Goal: Ask a question: Seek information or help from site administrators or community

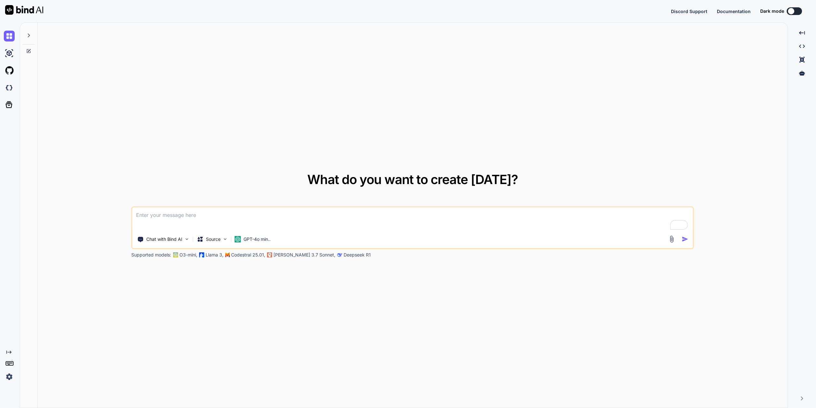
click at [791, 11] on div "Discord Support Documentation Dark mode Created with Pixso." at bounding box center [741, 11] width 140 height 8
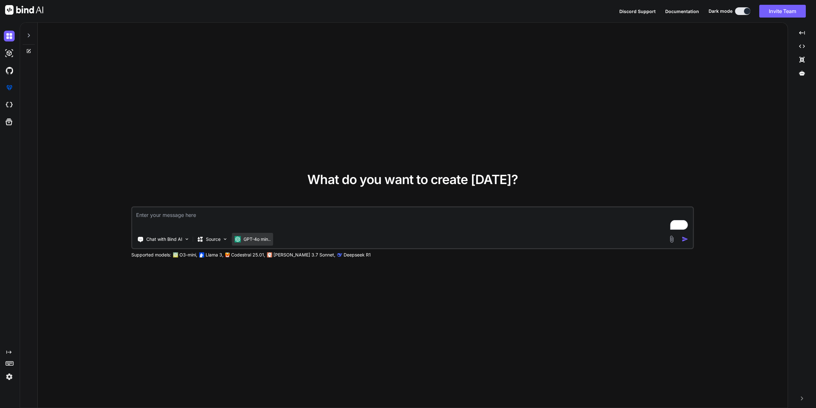
click at [267, 241] on p "GPT-4o min.." at bounding box center [256, 239] width 27 height 6
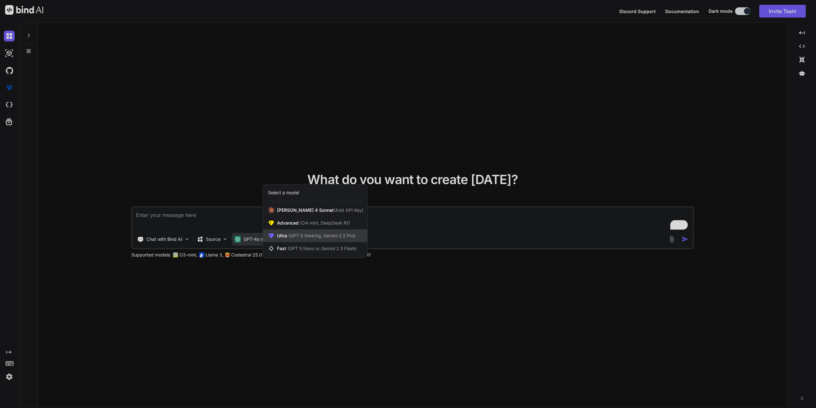
click at [303, 237] on span "(GPT-5 thinking, Gemini 2.5 Pro)" at bounding box center [321, 235] width 68 height 5
type textarea "x"
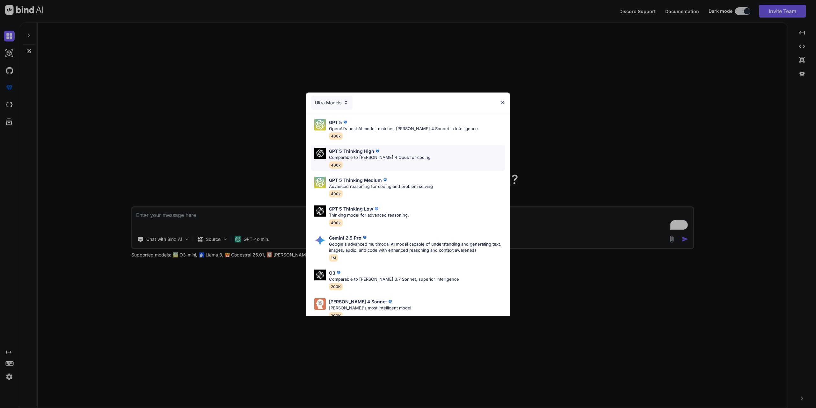
click at [355, 158] on p "Comparable to [PERSON_NAME] 4 Opus for coding" at bounding box center [380, 157] width 102 height 6
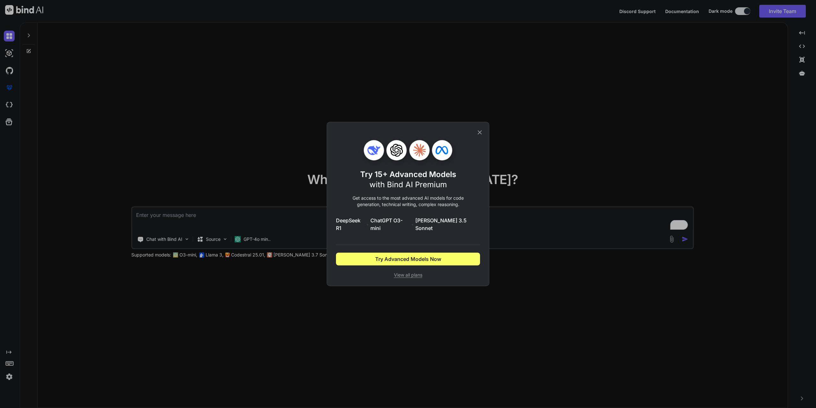
click at [478, 136] on icon at bounding box center [479, 132] width 7 height 7
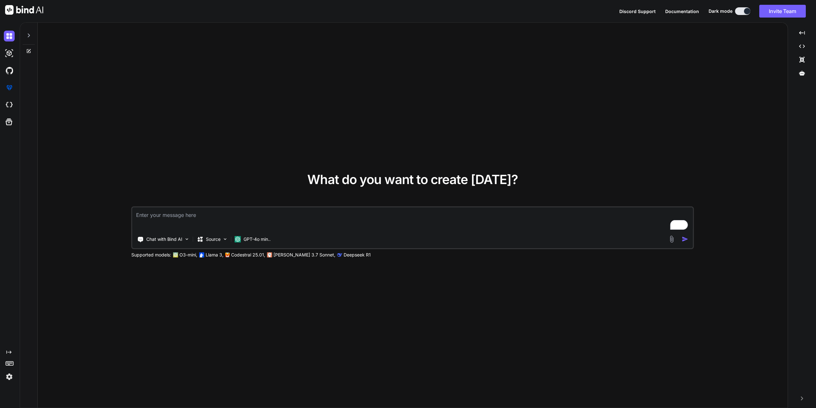
click at [11, 377] on img at bounding box center [9, 376] width 11 height 11
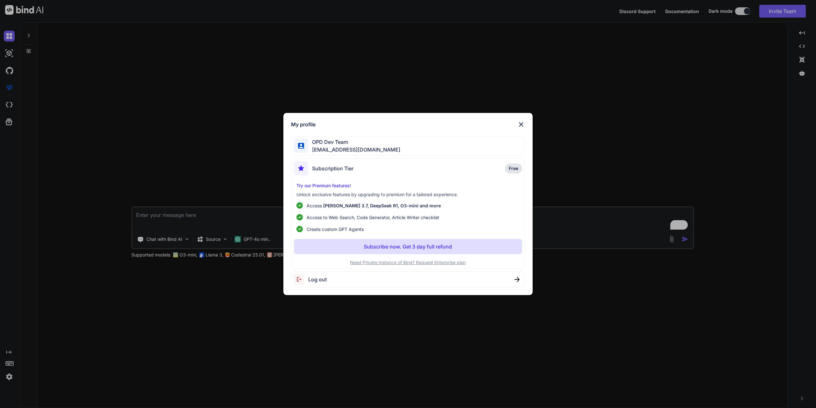
click at [520, 125] on img at bounding box center [521, 124] width 8 height 8
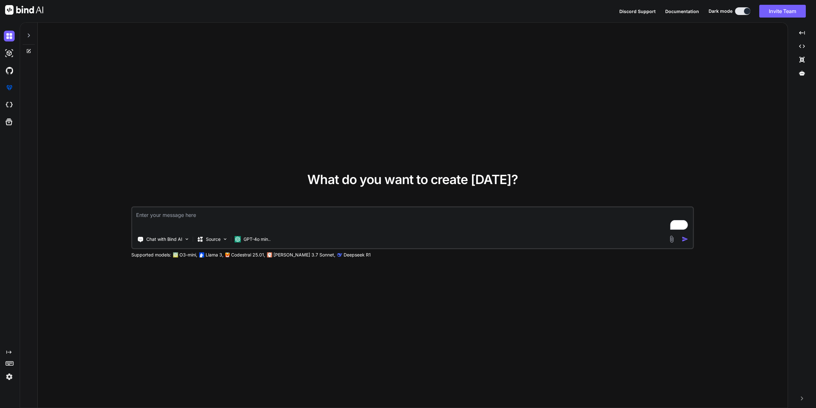
click at [238, 216] on textarea "To enrich screen reader interactions, please activate Accessibility in Grammarl…" at bounding box center [412, 219] width 561 height 24
type textarea "C"
type textarea "x"
type textarea "Ca"
type textarea "x"
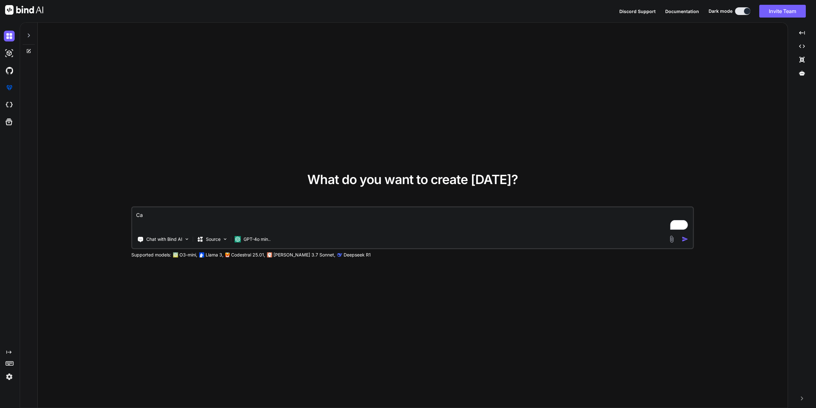
type textarea "Can"
type textarea "x"
type textarea "Can"
type textarea "x"
type textarea "Can y"
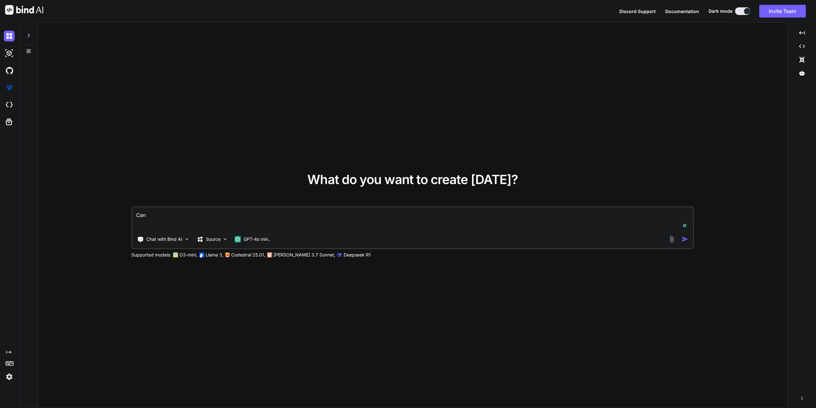
type textarea "x"
type textarea "Can yo"
type textarea "x"
type textarea "Can you"
type textarea "x"
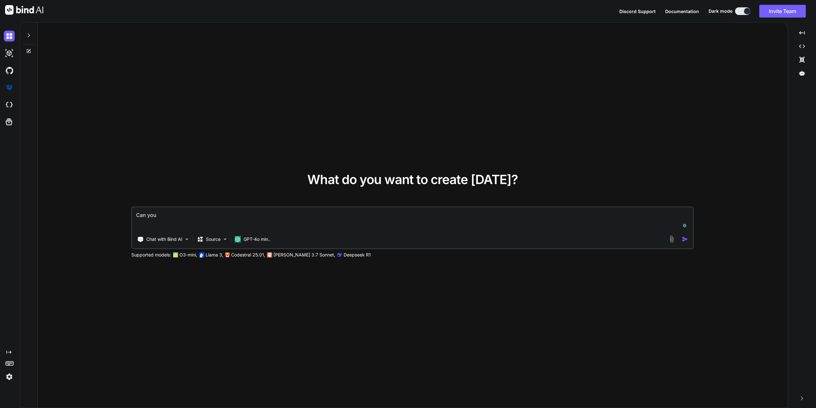
type textarea "Can you"
type textarea "x"
type textarea "Can you c"
type textarea "x"
type textarea "Can you cr"
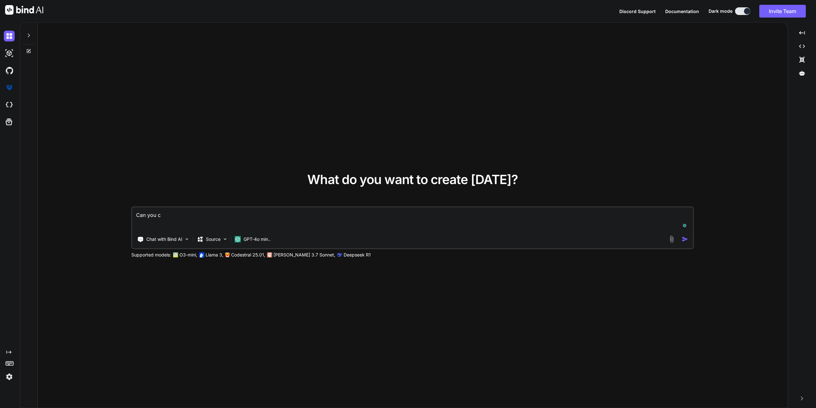
type textarea "x"
type textarea "Can you cre"
type textarea "x"
type textarea "Can you crea"
type textarea "x"
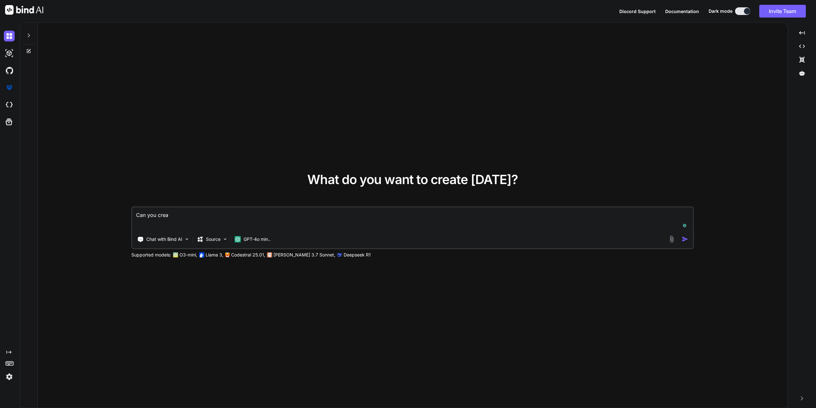
type textarea "Can you creat"
type textarea "x"
type textarea "Can you creata"
type textarea "x"
type textarea "Can you creat"
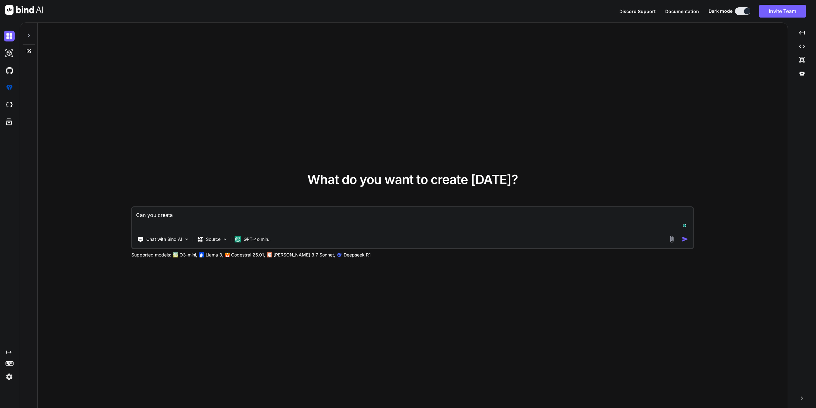
type textarea "x"
type textarea "Can you create"
type textarea "x"
type textarea "Can you create"
type textarea "x"
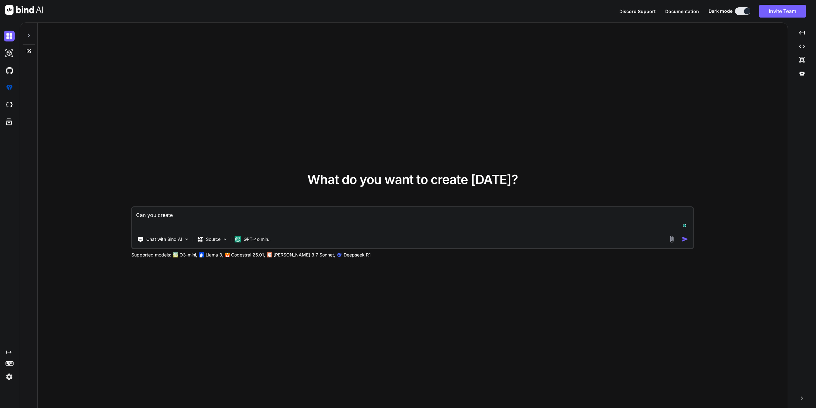
type textarea "Can you create g"
type textarea "x"
type textarea "Can you create gr"
type textarea "x"
type textarea "Can you create gro"
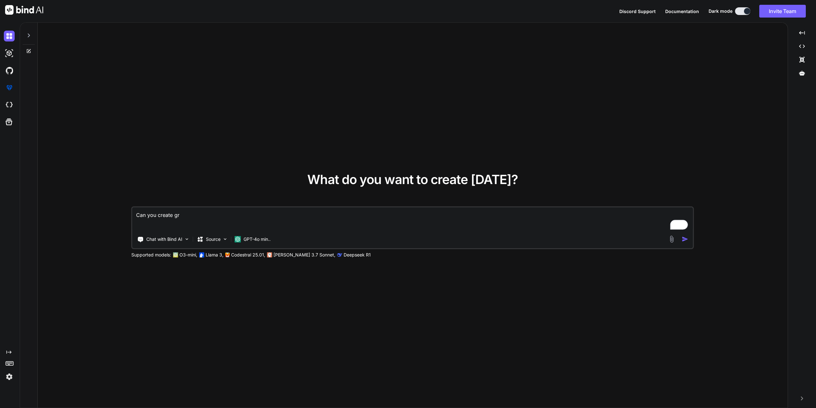
type textarea "x"
type textarea "Can you create groo"
type textarea "x"
type textarea "Can you create groov"
type textarea "x"
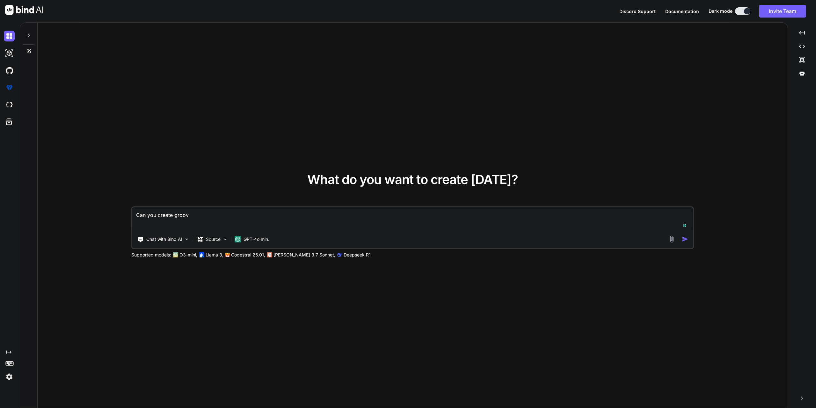
type textarea "Can you create groove"
type textarea "x"
type textarea "Can you create grooveh"
type textarea "x"
type textarea "Can you create groovehq"
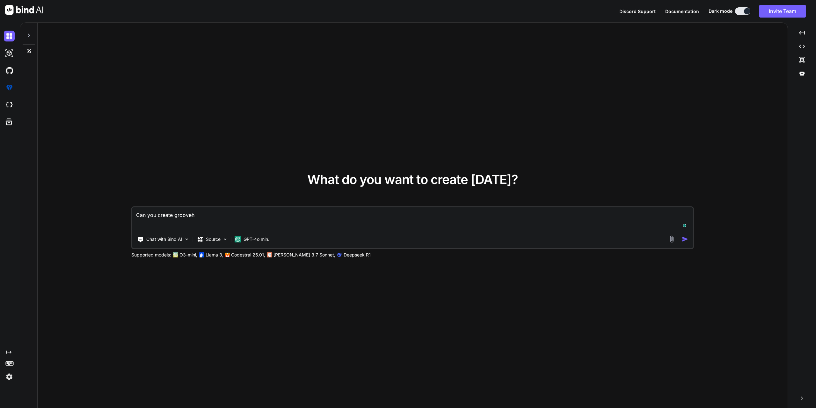
type textarea "x"
type textarea "Can you create groovehq."
type textarea "x"
type textarea "Can you create groovehq.c"
type textarea "x"
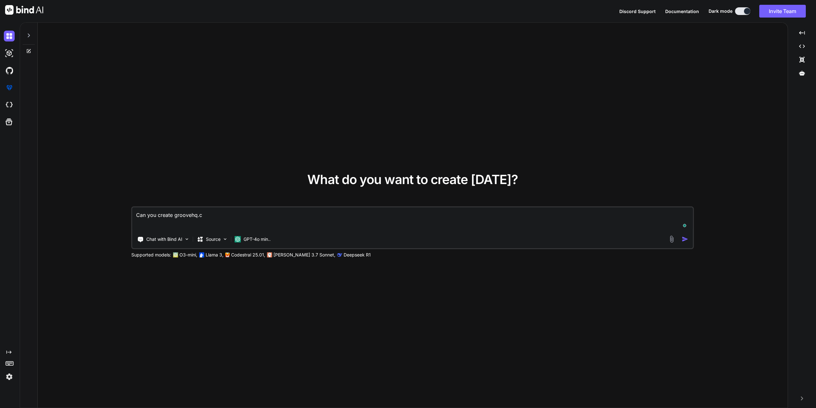
type textarea "Can you create [DOMAIN_NAME]"
type textarea "x"
type textarea "Can you create [DOMAIN_NAME]"
type textarea "x"
type textarea "Can you create [DOMAIN_NAME]"
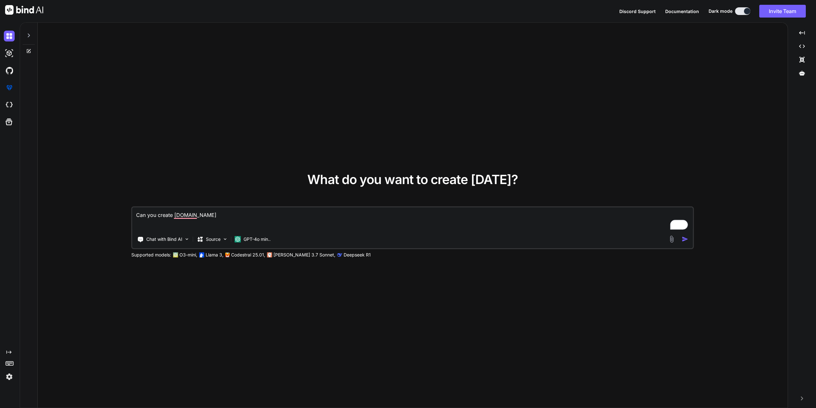
type textarea "x"
type textarea "Can you create [DOMAIN_NAME] a"
type textarea "x"
type textarea "Can you create [DOMAIN_NAME] ap"
type textarea "x"
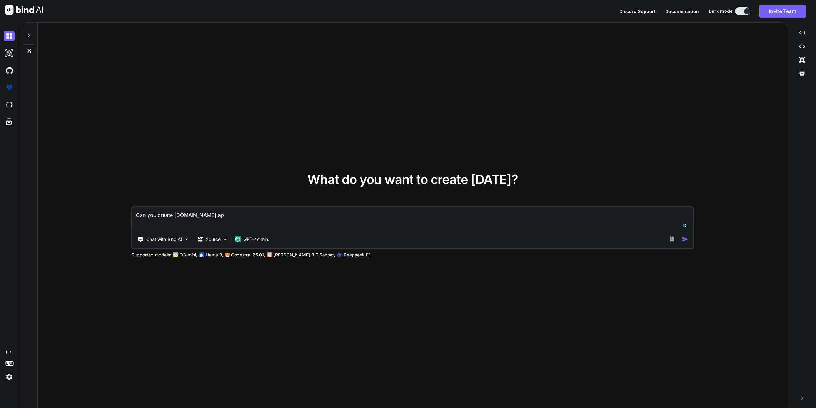
type textarea "Can you create [DOMAIN_NAME] app"
type textarea "x"
type textarea "Can you create [DOMAIN_NAME] app?"
type textarea "x"
type textarea "Can you create [DOMAIN_NAME] app?"
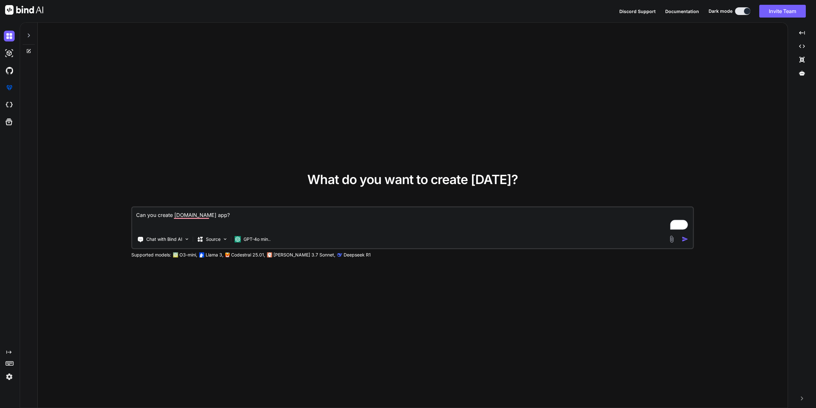
type textarea "x"
type textarea "Can you create [DOMAIN_NAME] app? i"
type textarea "x"
type textarea "Can you create [DOMAIN_NAME] app? i"
type textarea "x"
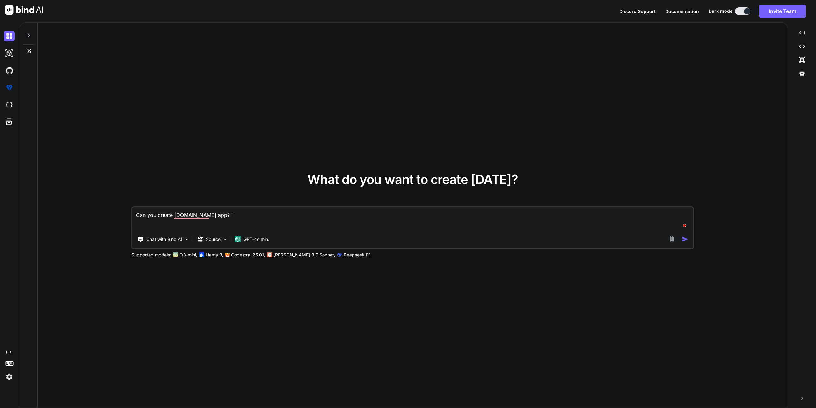
type textarea "Can you create [DOMAIN_NAME] app? i d"
type textarea "x"
type textarea "Can you create [DOMAIN_NAME] app? i do"
type textarea "x"
type textarea "Can you create [DOMAIN_NAME] app? i don"
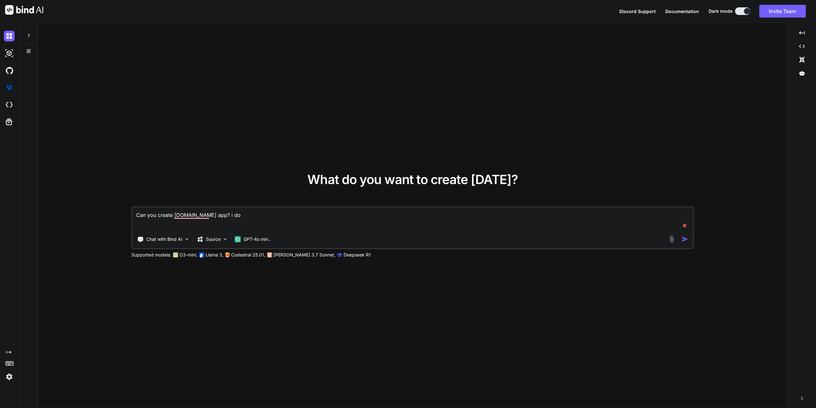
type textarea "x"
type textarea "Can you create [DOMAIN_NAME] app? i dont"
type textarea "x"
type textarea "Can you create [DOMAIN_NAME] app? i dont"
type textarea "x"
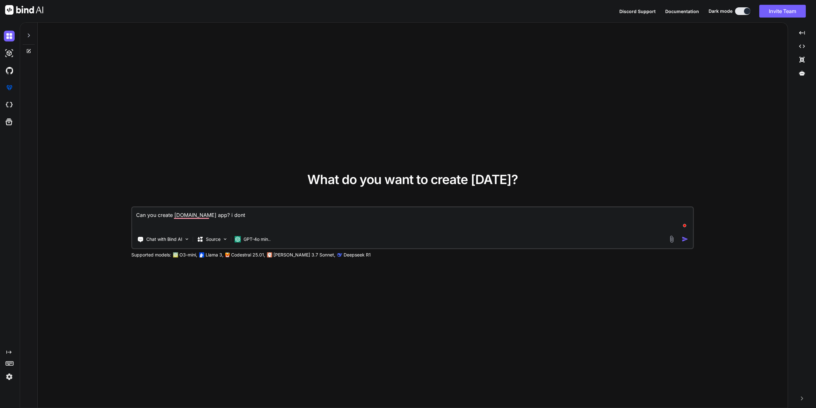
type textarea "Can you create [DOMAIN_NAME] app? i dont n"
type textarea "x"
type textarea "Can you create [DOMAIN_NAME] app? i dont ne"
type textarea "x"
type textarea "Can you create [DOMAIN_NAME] app? i dont nee"
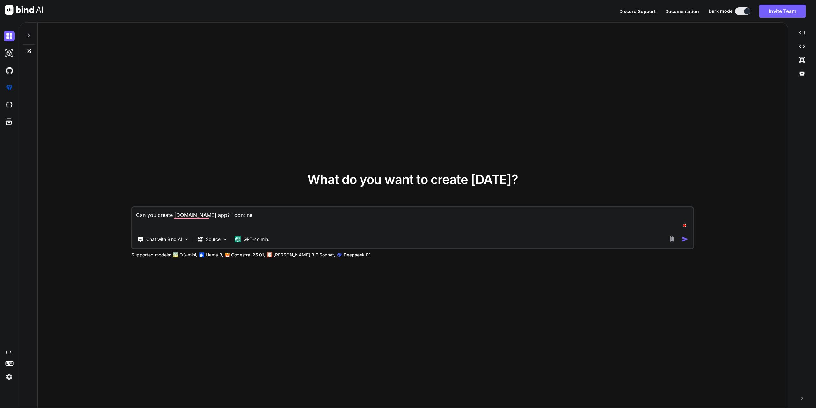
type textarea "x"
type textarea "Can you create [DOMAIN_NAME] app? i dont need"
type textarea "x"
type textarea "Can you create [DOMAIN_NAME] app? i dont need"
type textarea "x"
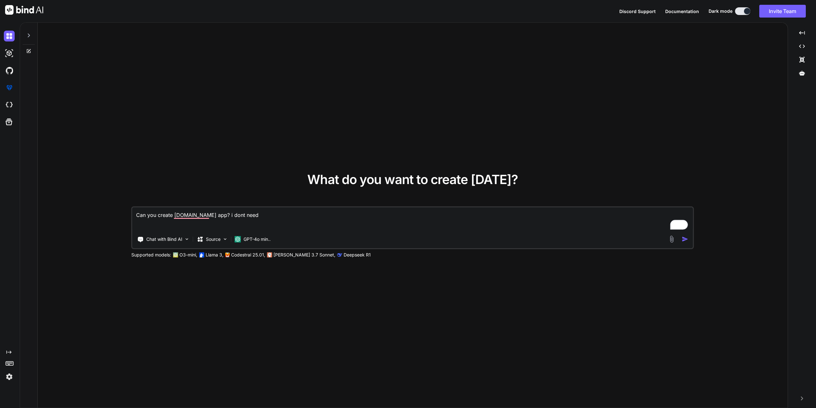
type textarea "Can you create [DOMAIN_NAME] app? i dont need a"
type textarea "x"
type textarea "Can you create [DOMAIN_NAME] app? i dont need a"
type textarea "x"
type textarea "Can you create [DOMAIN_NAME] app? i dont need a f"
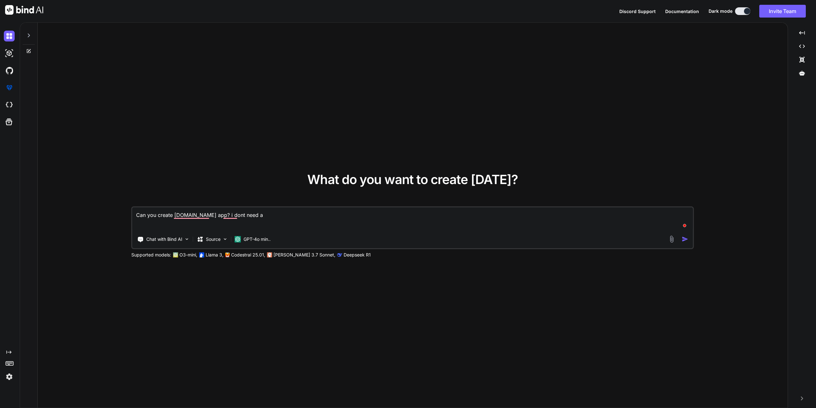
type textarea "x"
type textarea "Can you create [DOMAIN_NAME] app? i dont need a fu"
type textarea "x"
type textarea "Can you create [DOMAIN_NAME] app? i dont need a ful"
type textarea "x"
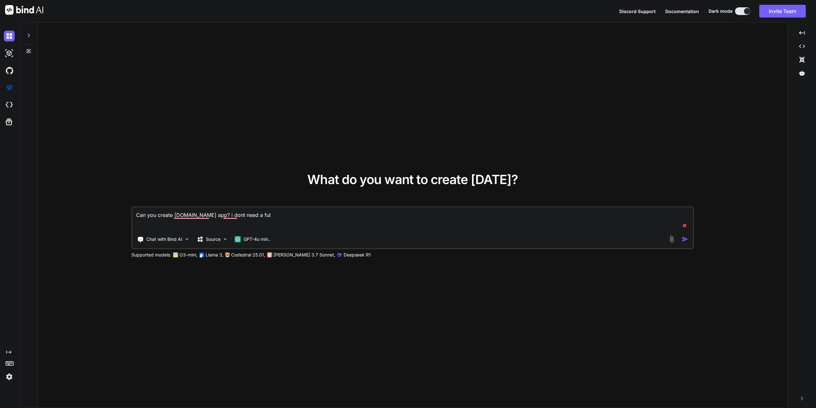
type textarea "Can you create [DOMAIN_NAME] app? i dont need a full"
type textarea "x"
type textarea "Can you create [DOMAIN_NAME] app? i dont need a full"
type textarea "x"
type textarea "Can you create [DOMAIN_NAME] app? i dont need a full p"
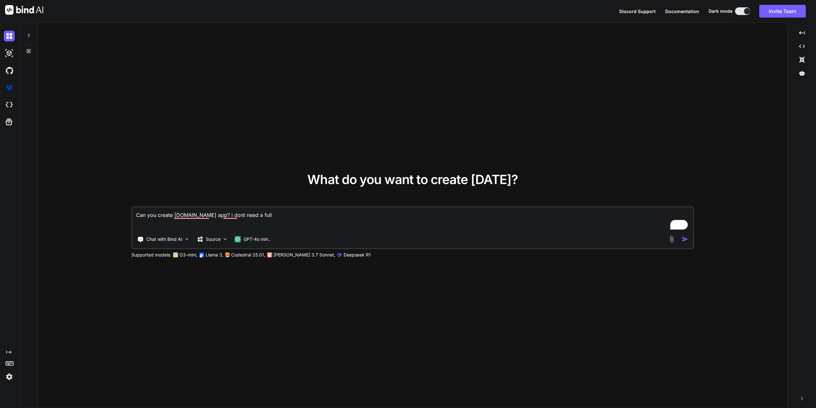
type textarea "x"
type textarea "Can you create [DOMAIN_NAME] app? i dont need a full"
type textarea "x"
type textarea "Can you create [DOMAIN_NAME] app? i dont need a full u"
type textarea "x"
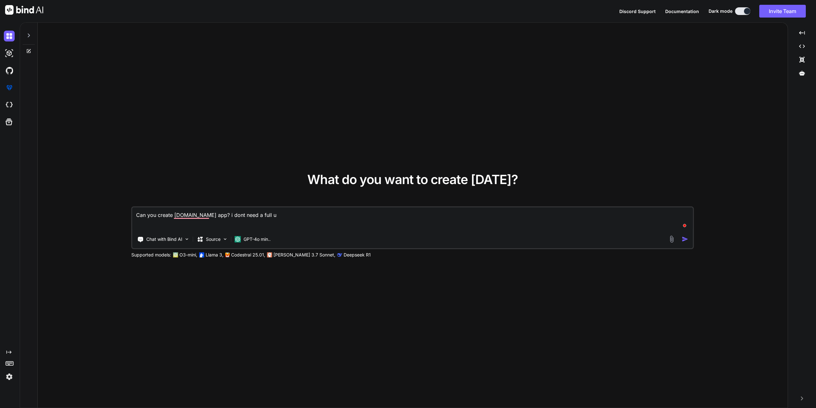
type textarea "Can you create [DOMAIN_NAME] app? i dont need a full un"
type textarea "x"
type textarea "Can you create [DOMAIN_NAME] app? i dont need a full u"
type textarea "x"
type textarea "Can you create [DOMAIN_NAME] app? i dont need a full"
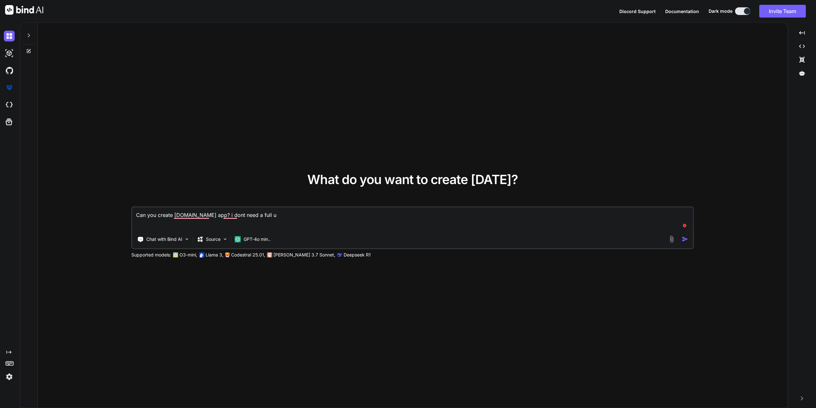
type textarea "x"
type textarea "Can you create [DOMAIN_NAME] app? i dont need a full u"
type textarea "x"
type textarea "Can you create [DOMAIN_NAME] app? i dont need a full un"
type textarea "x"
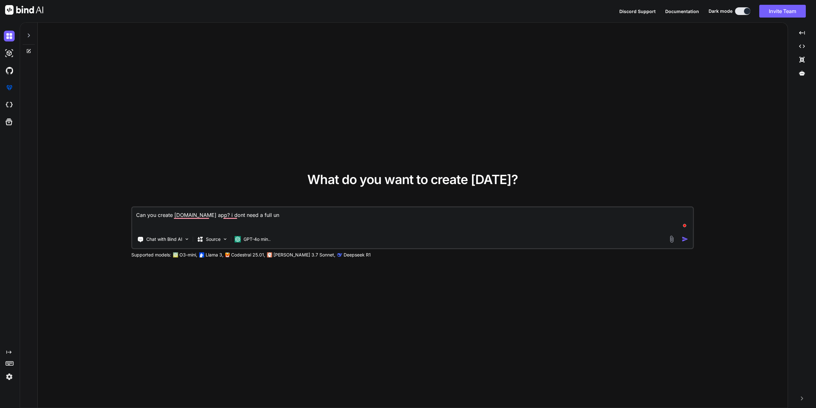
type textarea "Can you create [DOMAIN_NAME] app? i dont need a full unc"
type textarea "x"
type textarea "Can you create [DOMAIN_NAME] app? i dont need a full un"
type textarea "x"
type textarea "Can you create [DOMAIN_NAME] app? i dont need a full u"
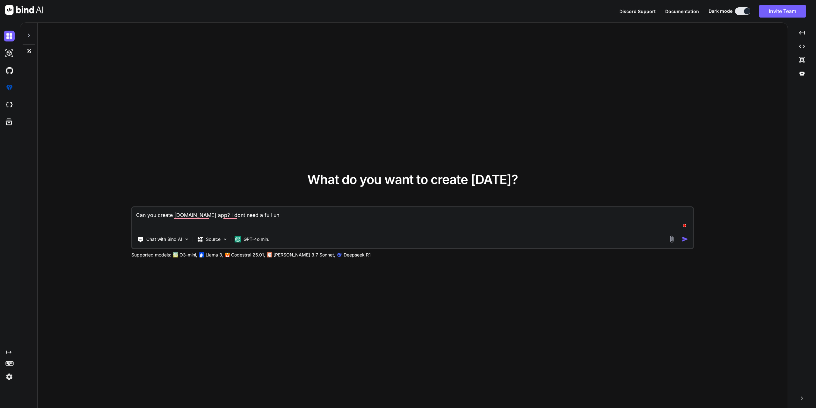
type textarea "x"
type textarea "Can you create [DOMAIN_NAME] app? i dont need a full"
type textarea "x"
type textarea "Can you create [DOMAIN_NAME] app? i dont need a full f"
type textarea "x"
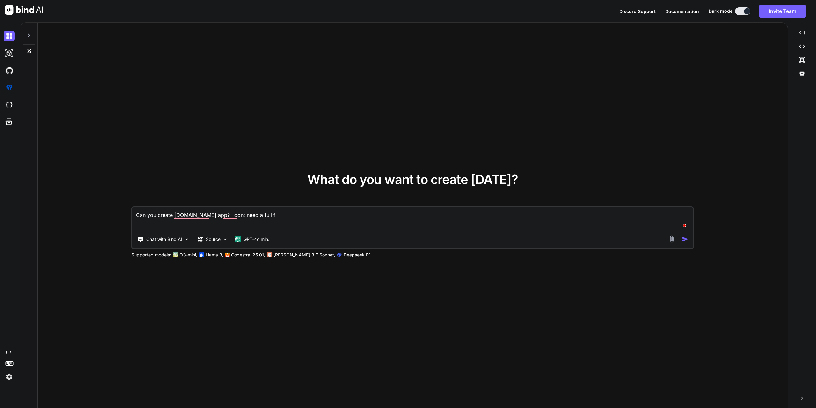
type textarea "Can you create [DOMAIN_NAME] app? i dont need a full fu"
type textarea "x"
type textarea "Can you create [DOMAIN_NAME] app? i dont need a full fun"
type textarea "x"
type textarea "Can you create [DOMAIN_NAME] app? i dont need a full func"
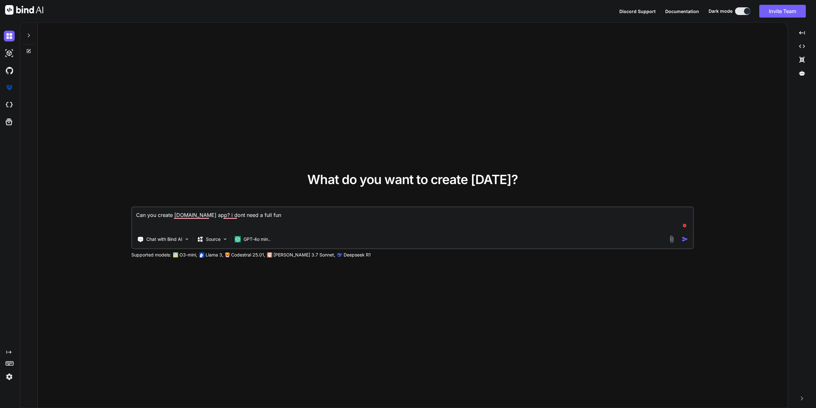
type textarea "x"
type textarea "Can you create [DOMAIN_NAME] app? i dont need a full functi"
type textarea "x"
type textarea "Can you create [DOMAIN_NAME] app? i dont need a full functio"
type textarea "x"
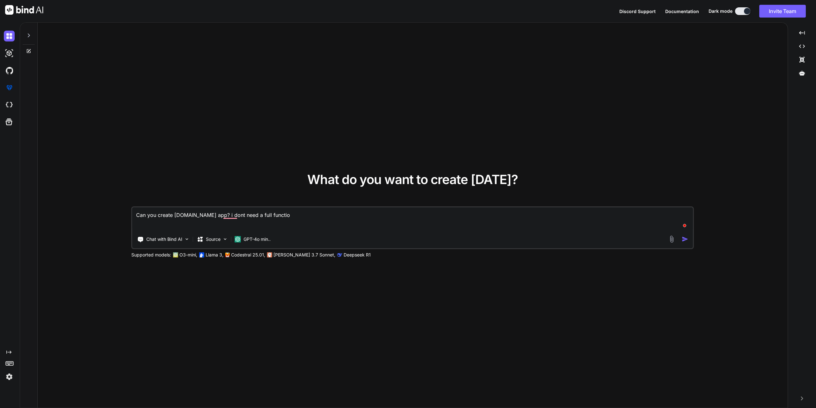
type textarea "Can you create [DOMAIN_NAME] app? i dont need a full function"
type textarea "x"
type textarea "Can you create [DOMAIN_NAME] app? i dont need a full function,"
type textarea "x"
type textarea "Can you create [DOMAIN_NAME] app? i dont need a full function,"
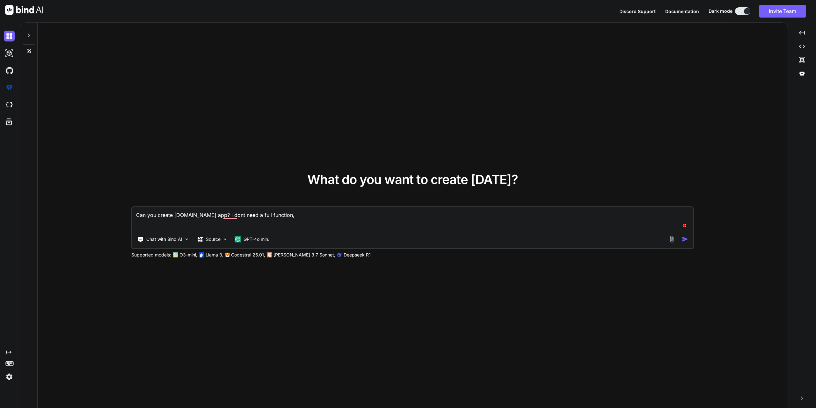
type textarea "x"
type textarea "Can you create [DOMAIN_NAME] app? i dont need a full function, i"
type textarea "x"
type textarea "Can you create [DOMAIN_NAME] app? i dont need a full function, i"
type textarea "x"
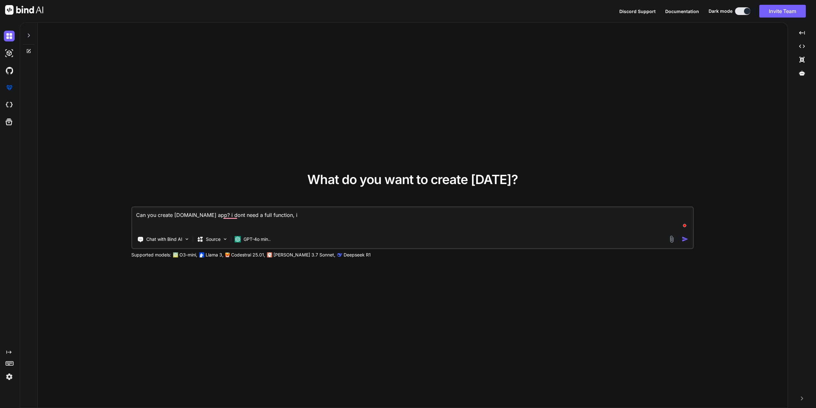
type textarea "Can you create [DOMAIN_NAME] app? i dont need a full function, i j"
type textarea "x"
type textarea "Can you create [DOMAIN_NAME] app? i dont need a full function, i ju"
type textarea "x"
type textarea "Can you create [DOMAIN_NAME] app? i dont need a full function, i jus"
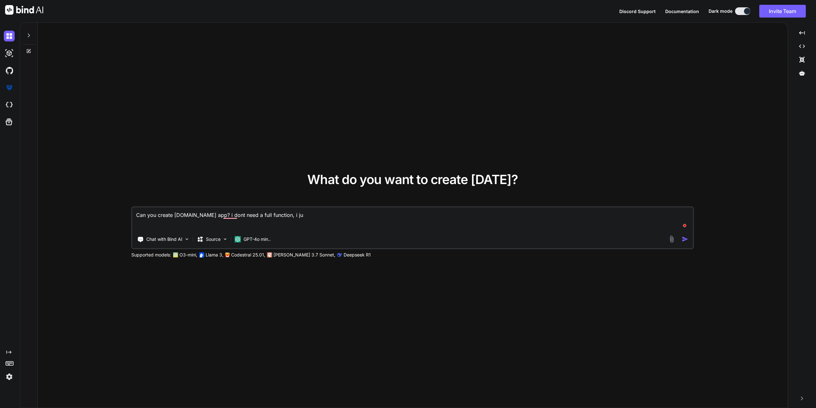
type textarea "x"
type textarea "Can you create [DOMAIN_NAME] app? i dont need a full function, i just"
type textarea "x"
type textarea "Can you create [DOMAIN_NAME] app? i dont need a full function, i just"
type textarea "x"
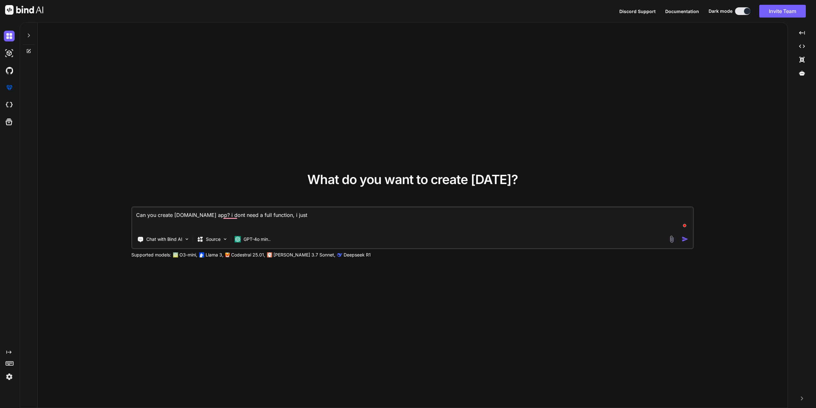
type textarea "Can you create [DOMAIN_NAME] app? i dont need a full function, i just n"
type textarea "x"
type textarea "Can you create [DOMAIN_NAME] app? i dont need a full function, i just ne"
type textarea "x"
type textarea "Can you create [DOMAIN_NAME] app? i dont need a full function, i just nee"
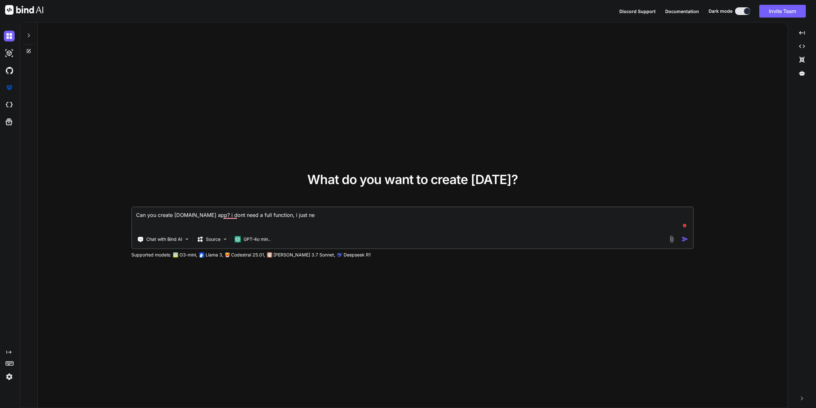
type textarea "x"
type textarea "Can you create [DOMAIN_NAME] app? i dont need a full function, i just need"
type textarea "x"
type textarea "Can you create [DOMAIN_NAME] app? i dont need a full function, i just need"
type textarea "x"
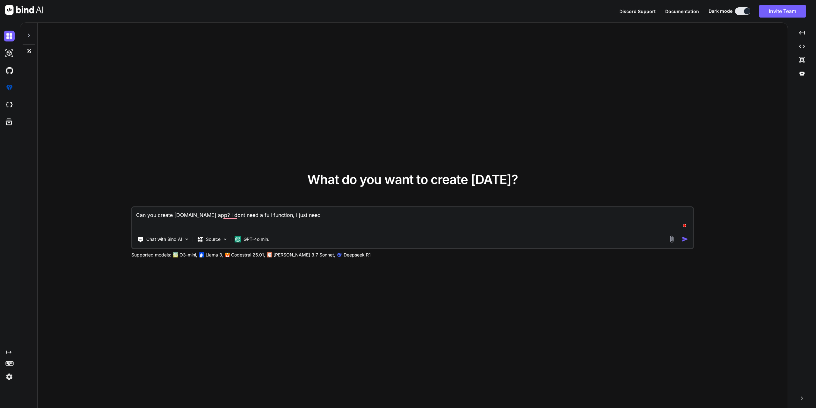
type textarea "Can you create [DOMAIN_NAME] app? i dont need a full function, i just need t"
type textarea "x"
type textarea "Can you create [DOMAIN_NAME] app? i dont need a full function, i just need th"
type textarea "x"
type textarea "Can you create [DOMAIN_NAME] app? i dont need a full function, i just need the"
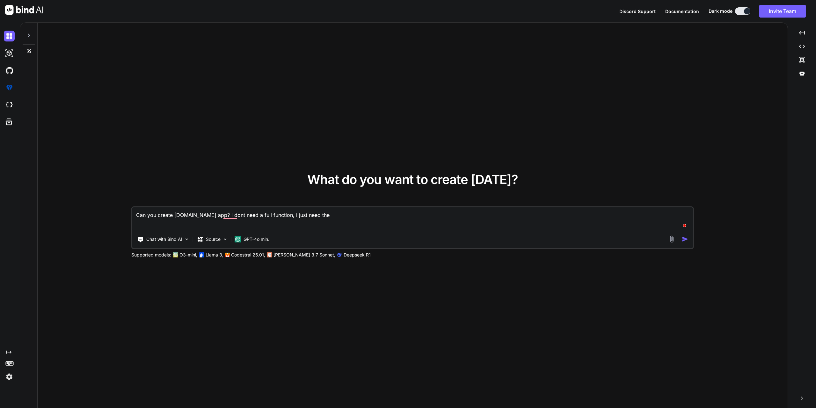
type textarea "x"
type textarea "Can you create [DOMAIN_NAME] app? i dont need a full function, i just need the"
type textarea "x"
type textarea "Can you create [DOMAIN_NAME] app? i dont need a full function, i just need the t"
type textarea "x"
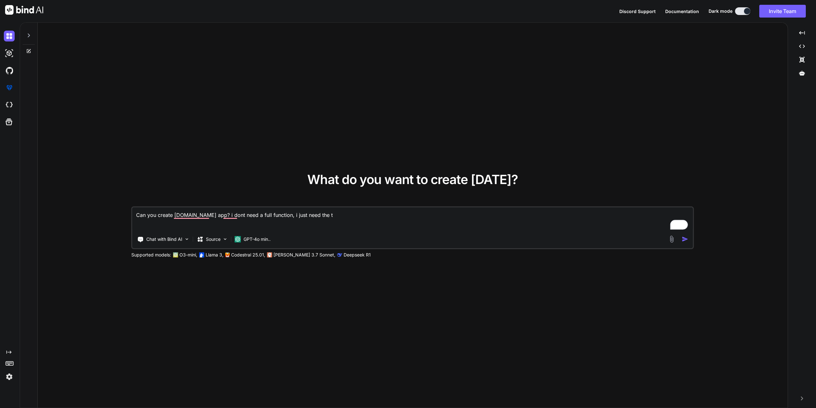
type textarea "Can you create [DOMAIN_NAME] app? i dont need a full function, i just need the …"
type textarea "x"
type textarea "Can you create [DOMAIN_NAME] app? i dont need a full function, i just need the …"
type textarea "x"
type textarea "Can you create [DOMAIN_NAME] app? i dont need a full function, i just need the …"
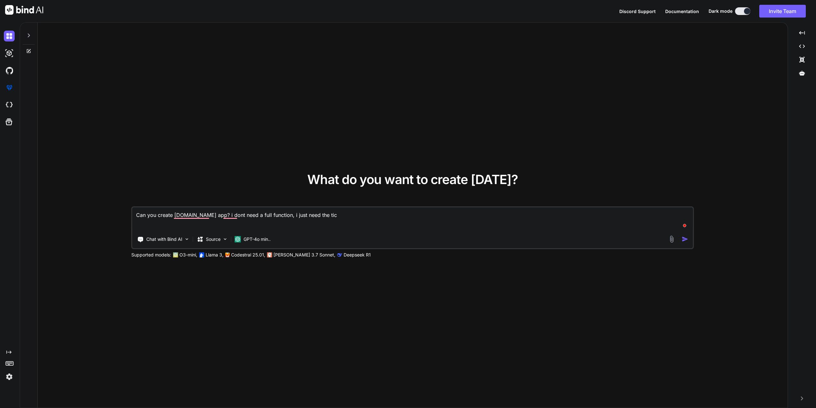
type textarea "x"
type textarea "Can you create [DOMAIN_NAME] app? i dont need a full function, i just need the …"
type textarea "x"
type textarea "Can you create [DOMAIN_NAME] app? i dont need a full function, i just need the …"
type textarea "x"
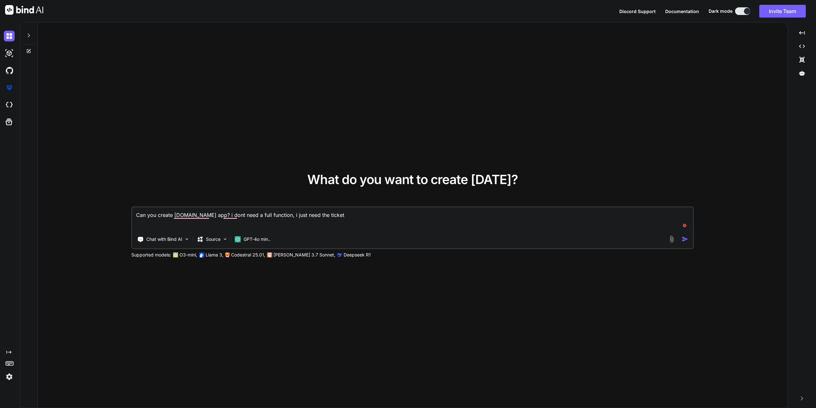
type textarea "Can you create [DOMAIN_NAME] app? i dont need a full function, i just need the …"
type textarea "x"
type textarea "Can you create [DOMAIN_NAME] app? i dont need a full function, i just need the …"
type textarea "x"
type textarea "Can you create [DOMAIN_NAME] app? i dont need a full function, i just need the …"
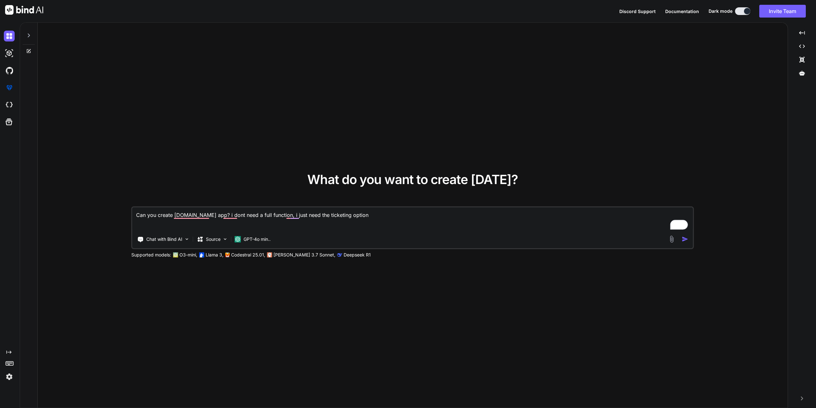
drag, startPoint x: 684, startPoint y: 239, endPoint x: 680, endPoint y: 238, distance: 4.6
click at [684, 239] on img "button" at bounding box center [685, 239] width 7 height 7
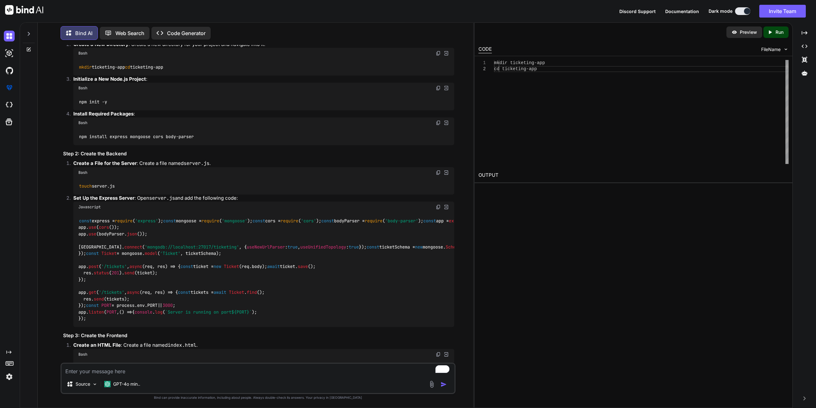
scroll to position [674, 0]
click at [437, 56] on img at bounding box center [438, 53] width 5 height 5
click at [447, 56] on img at bounding box center [446, 54] width 6 height 6
click at [777, 35] on p "Run" at bounding box center [779, 32] width 8 height 6
click at [446, 91] on img at bounding box center [446, 88] width 6 height 6
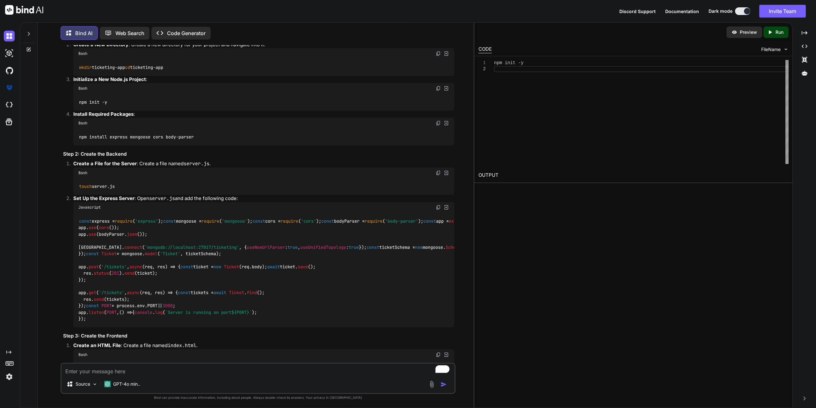
click at [776, 33] on p "Run" at bounding box center [779, 32] width 8 height 6
click at [446, 126] on img at bounding box center [446, 123] width 6 height 6
click at [780, 33] on p "Run" at bounding box center [779, 32] width 8 height 6
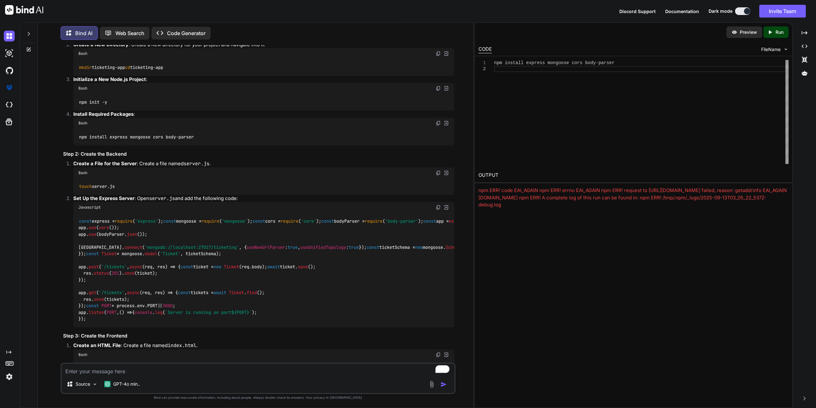
drag, startPoint x: 476, startPoint y: 190, endPoint x: 575, endPoint y: 206, distance: 100.7
click at [575, 206] on div "OUTPUT npm ERR! code EAI_AGAIN npm ERR! errno EAI_AGAIN npm ERR! request to [UR…" at bounding box center [634, 188] width 318 height 41
copy div "npm ERR! code EAI_AGAIN npm ERR! errno EAI_AGAIN npm ERR! request to [URL][DOMA…"
click at [536, 73] on div "npm install express mongoose cors body-parser" at bounding box center [641, 112] width 294 height 104
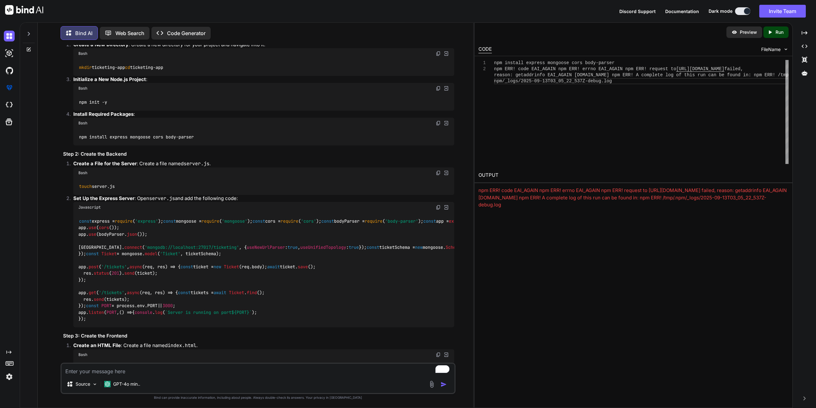
click at [774, 28] on div "Created with Pixso. Run" at bounding box center [775, 31] width 25 height 11
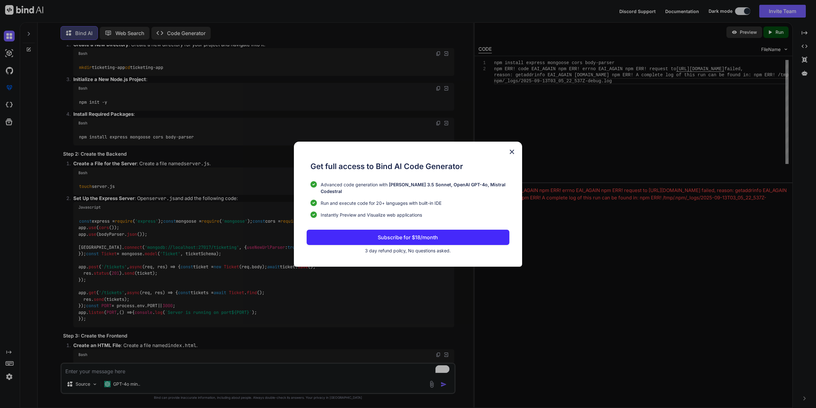
click at [511, 152] on img at bounding box center [512, 152] width 8 height 8
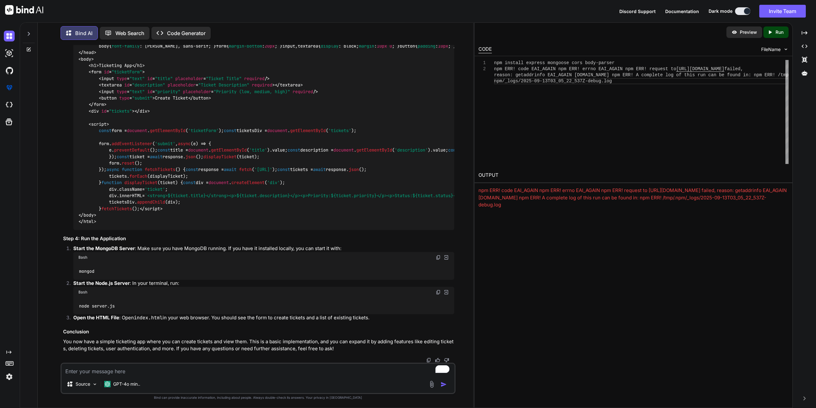
scroll to position [1439, 0]
click at [134, 34] on p "Web Search" at bounding box center [129, 33] width 29 height 8
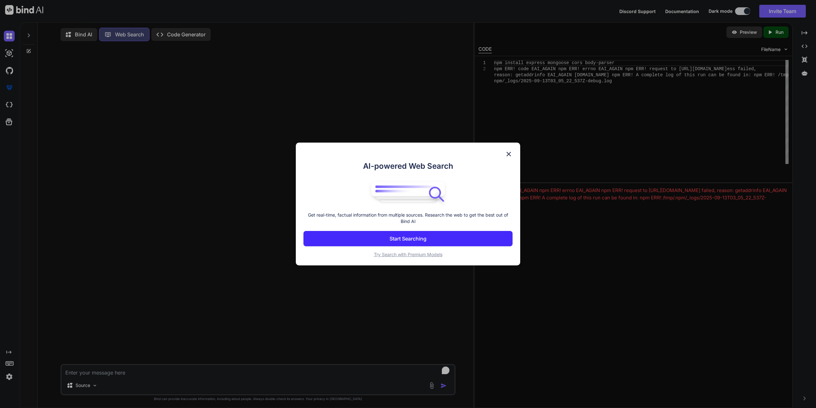
scroll to position [3, 0]
click at [189, 34] on div "AI-powered Web Search Get real-time, factual information from multiple sources.…" at bounding box center [408, 204] width 816 height 408
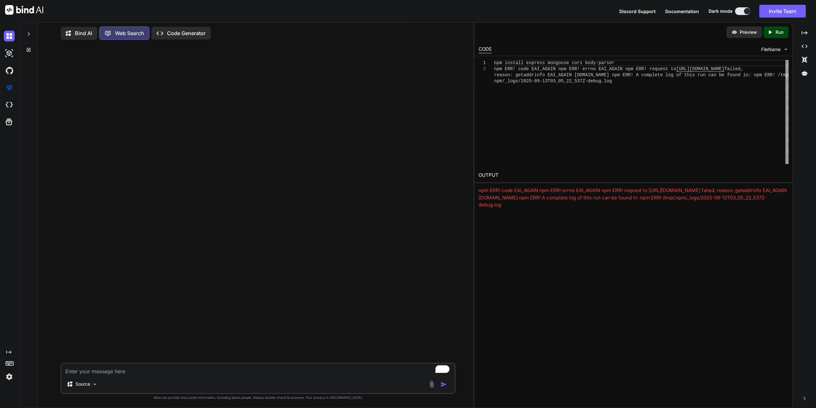
click at [169, 34] on p "Code Generator" at bounding box center [186, 33] width 39 height 8
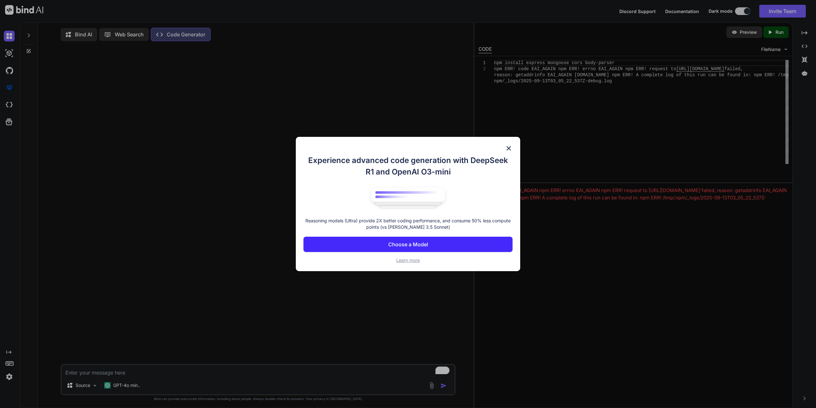
click at [413, 243] on p "Choose a Model" at bounding box center [408, 244] width 40 height 8
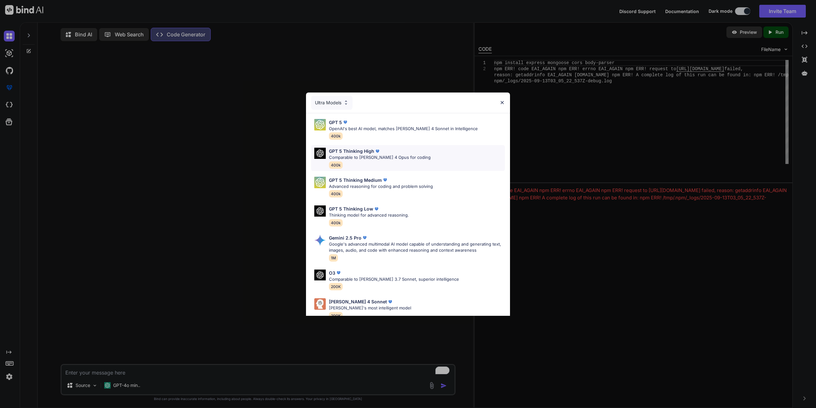
click at [398, 159] on p "Comparable to [PERSON_NAME] 4 Opus for coding" at bounding box center [380, 157] width 102 height 6
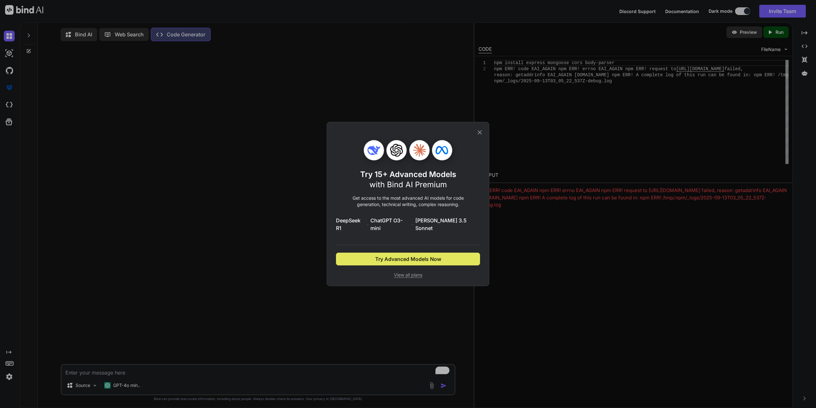
click at [395, 255] on span "Try Advanced Models Now" at bounding box center [408, 259] width 66 height 8
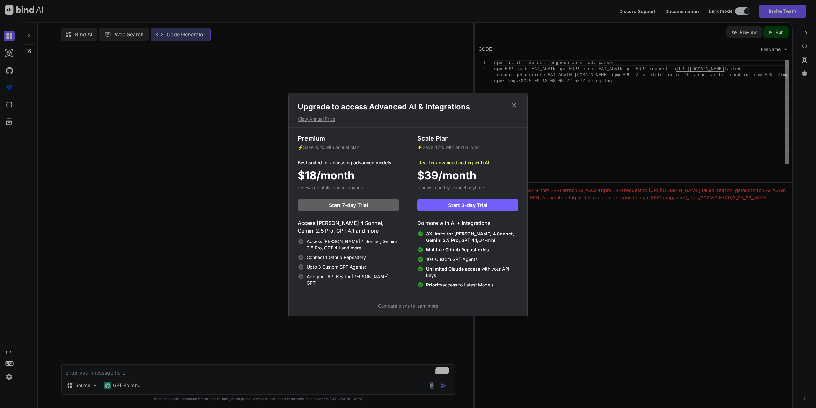
click at [514, 105] on icon at bounding box center [514, 105] width 7 height 7
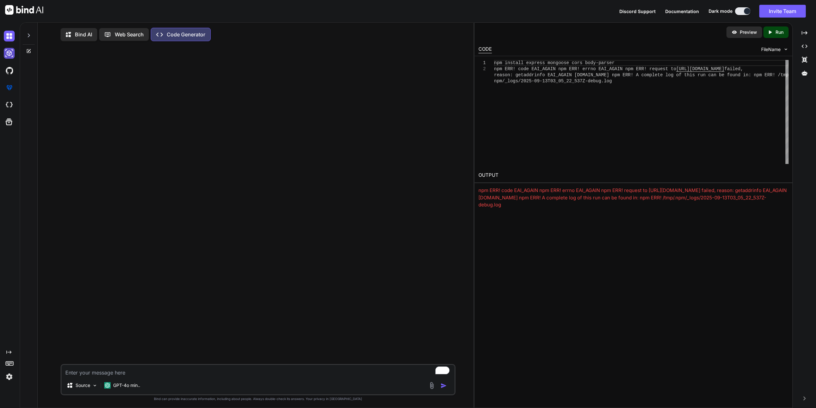
click at [9, 51] on img at bounding box center [9, 53] width 11 height 11
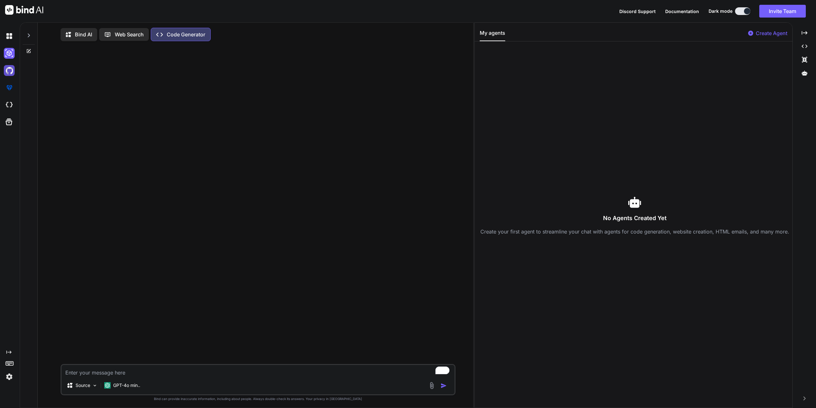
click at [5, 68] on img at bounding box center [9, 70] width 11 height 11
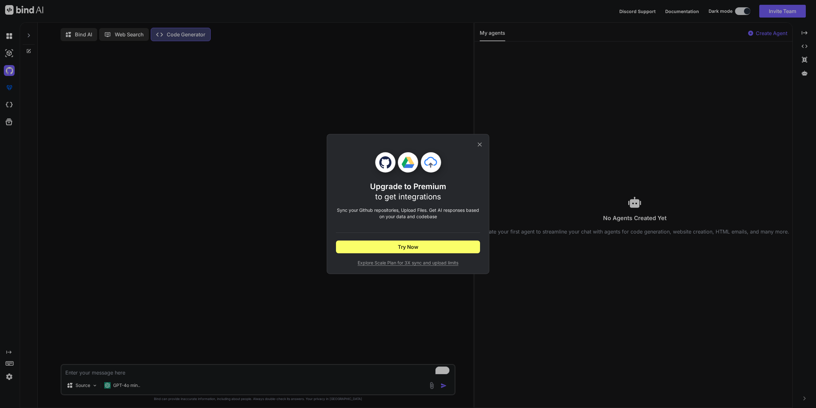
click at [479, 146] on icon at bounding box center [480, 144] width 4 height 4
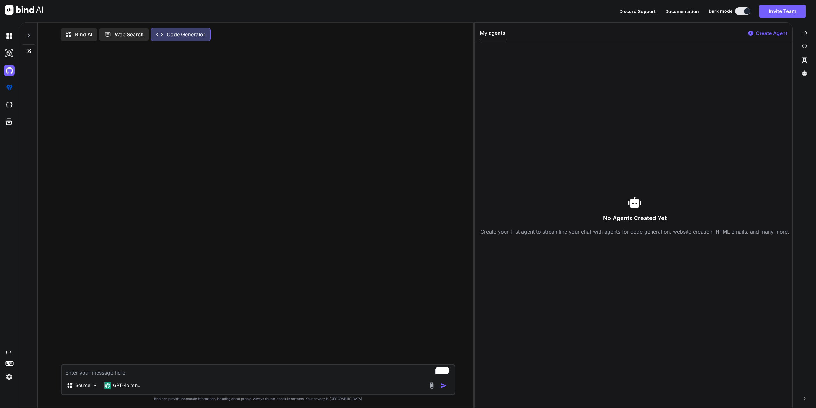
click at [76, 35] on p "Bind AI" at bounding box center [83, 35] width 17 height 8
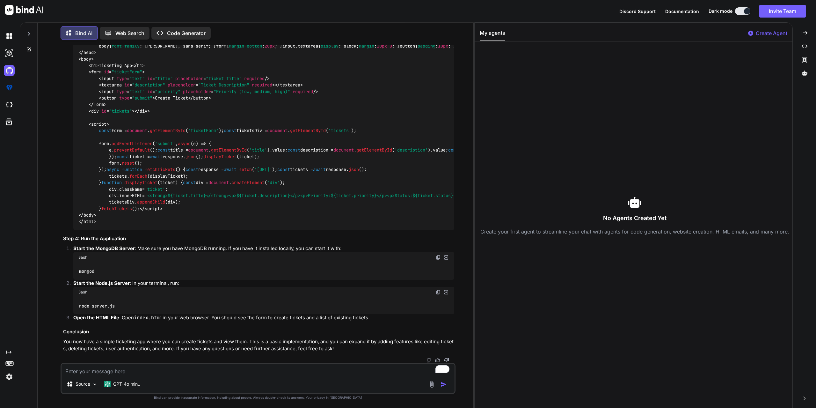
scroll to position [1503, 0]
click at [90, 384] on p "Source" at bounding box center [83, 384] width 15 height 6
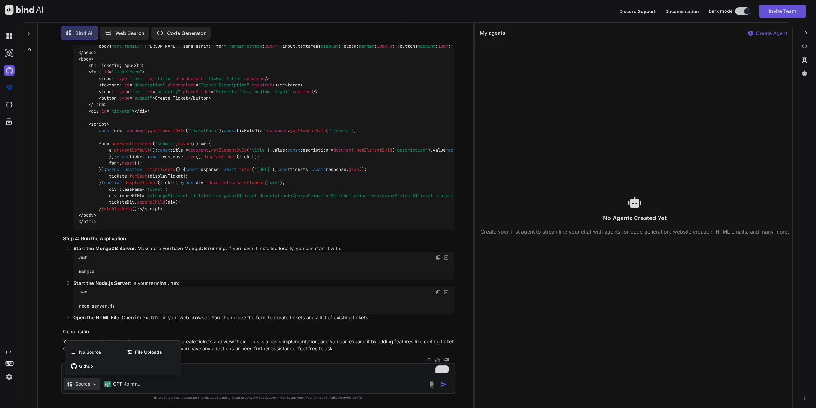
click at [91, 384] on div at bounding box center [408, 204] width 816 height 408
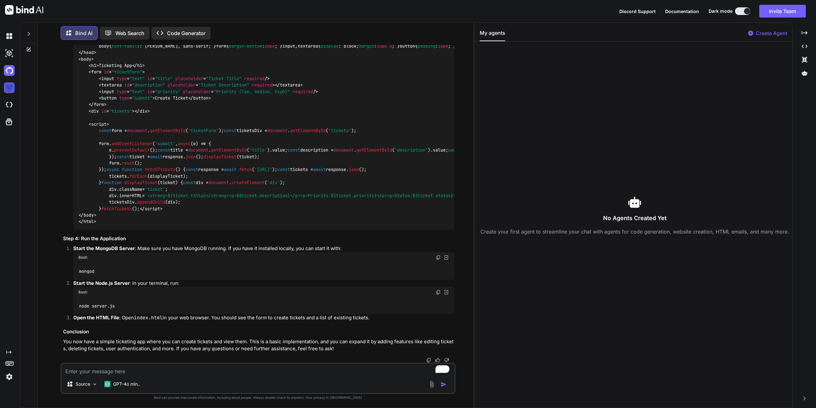
click at [9, 89] on img at bounding box center [9, 87] width 11 height 11
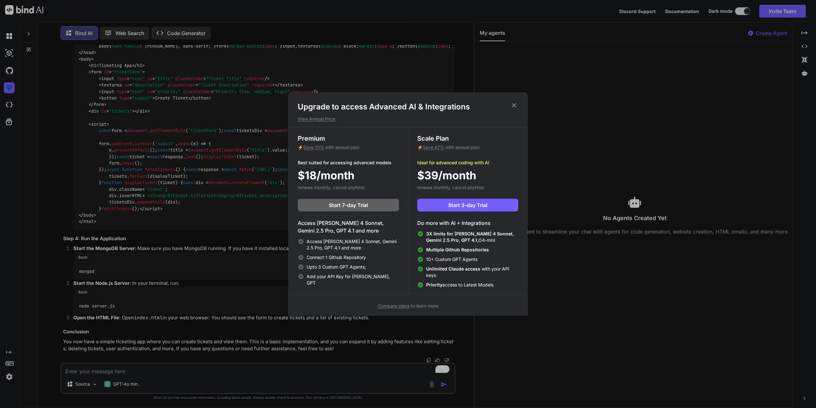
click at [516, 105] on icon at bounding box center [514, 105] width 7 height 7
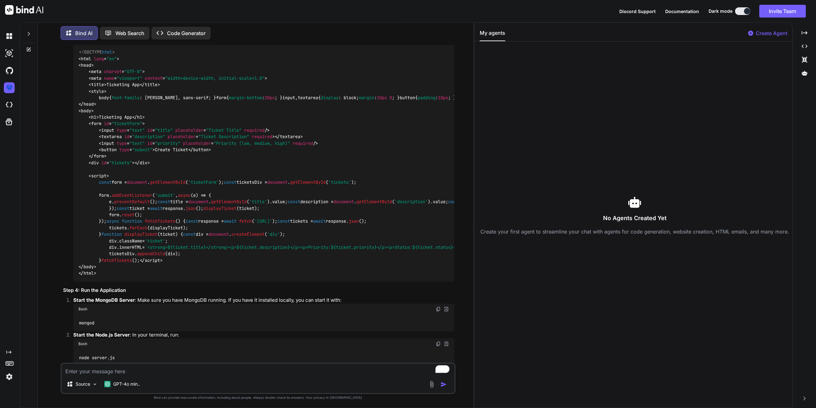
scroll to position [865, 0]
